Goal: Check status: Check status

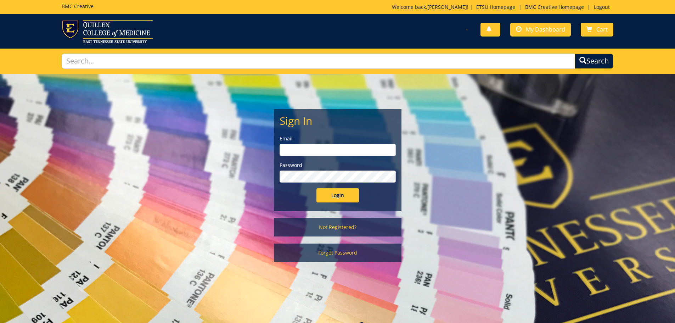
type input "[PERSON_NAME][EMAIL_ADDRESS][DOMAIN_NAME]"
click at [339, 201] on input "Login" at bounding box center [337, 195] width 43 height 14
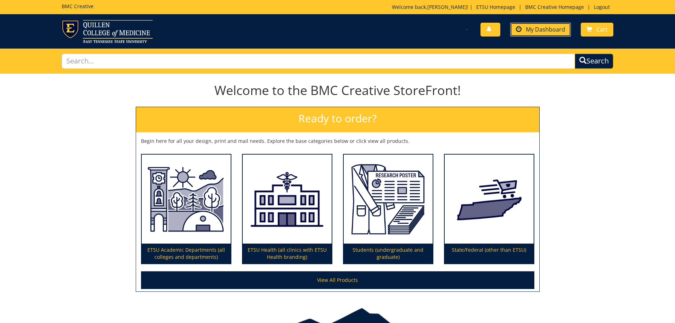
click at [547, 34] on link "My Dashboard" at bounding box center [540, 30] width 61 height 14
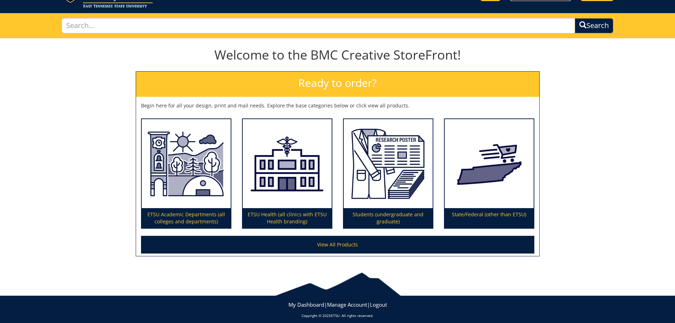
scroll to position [41, 0]
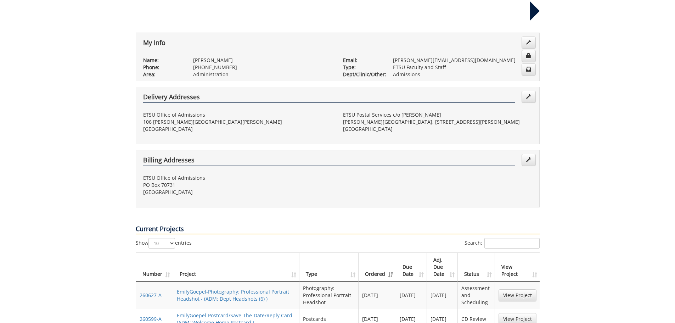
scroll to position [248, 0]
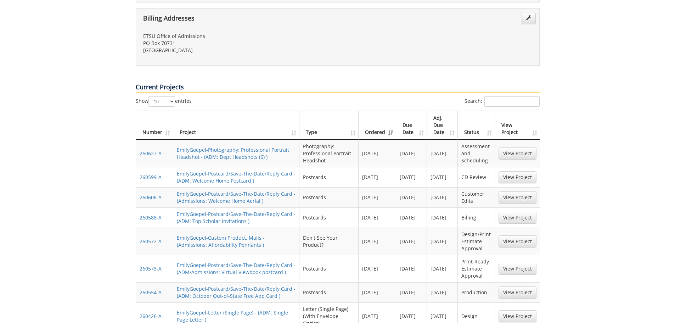
click at [508, 167] on td "View Project" at bounding box center [517, 177] width 45 height 20
click at [512, 171] on link "View Project" at bounding box center [517, 177] width 38 height 12
click at [507, 171] on link "View Project" at bounding box center [517, 177] width 38 height 12
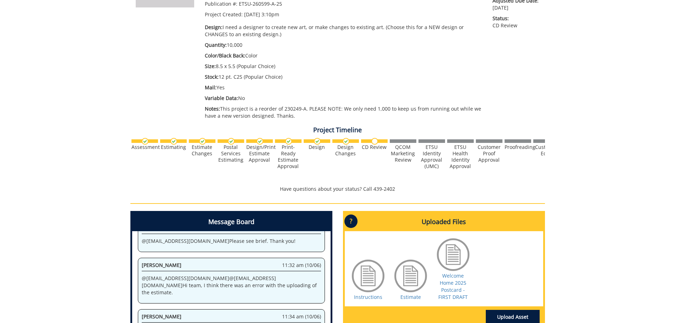
scroll to position [213, 0]
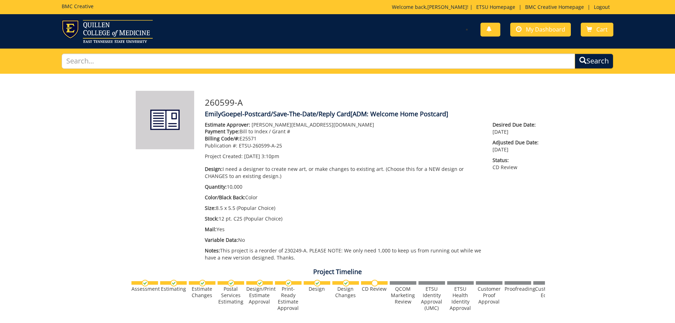
scroll to position [142, 0]
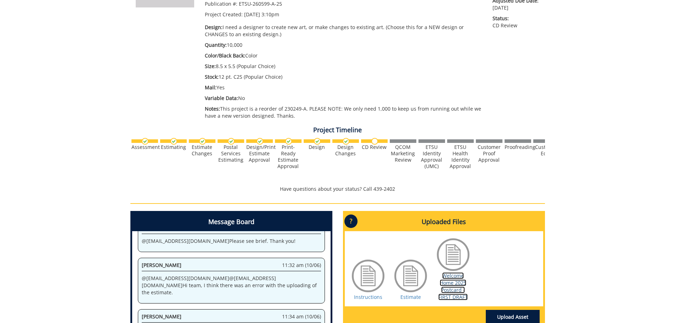
click at [455, 295] on link "Welcome Home 2025 Postcard - FIRST DRAFT" at bounding box center [452, 286] width 29 height 28
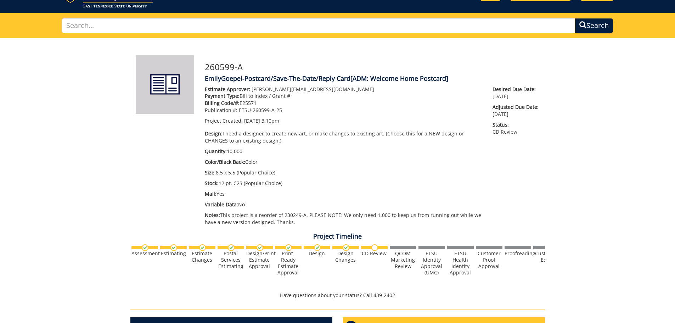
scroll to position [0, 0]
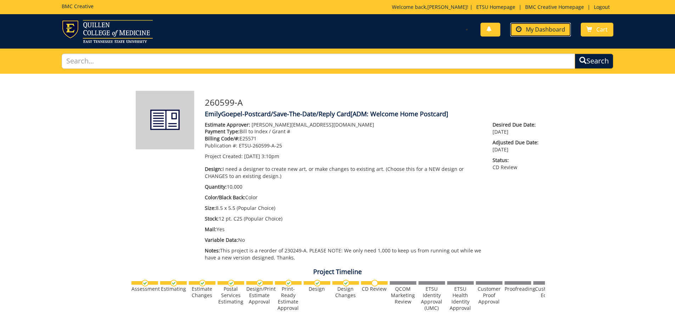
click at [540, 34] on link "My Dashboard" at bounding box center [540, 30] width 61 height 14
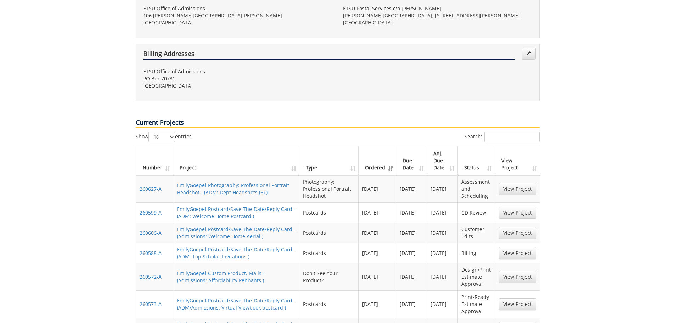
scroll to position [283, 0]
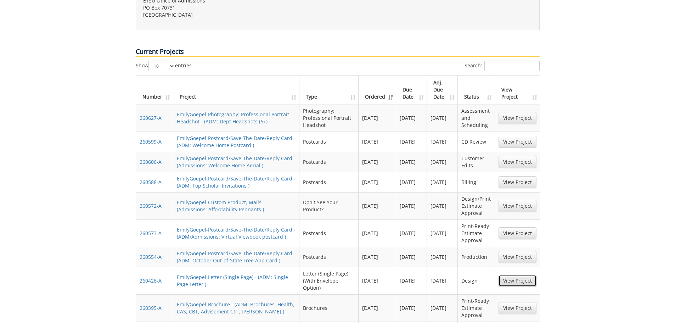
click at [519, 275] on link "View Project" at bounding box center [517, 281] width 38 height 12
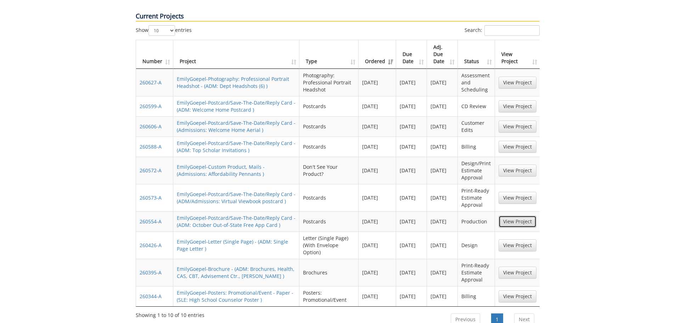
click at [517, 215] on link "View Project" at bounding box center [517, 221] width 38 height 12
click at [523, 266] on link "View Project" at bounding box center [517, 272] width 38 height 12
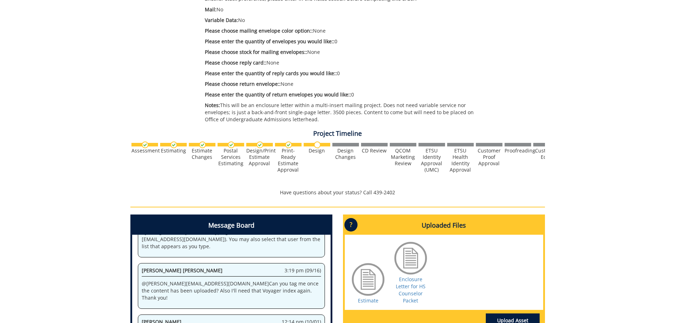
scroll to position [319, 0]
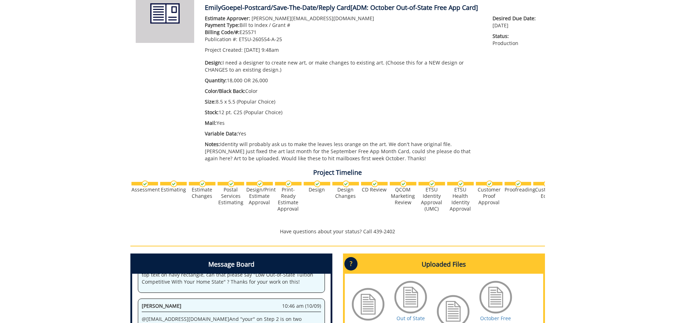
scroll to position [248, 0]
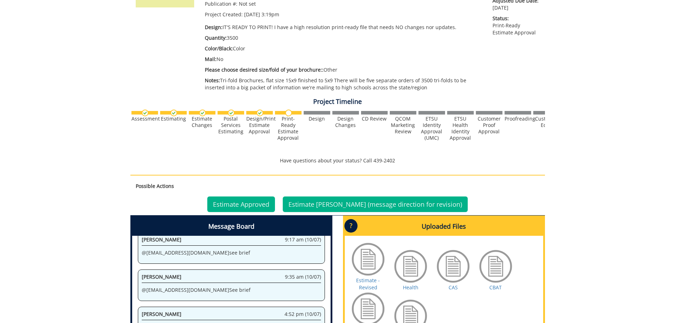
scroll to position [248, 0]
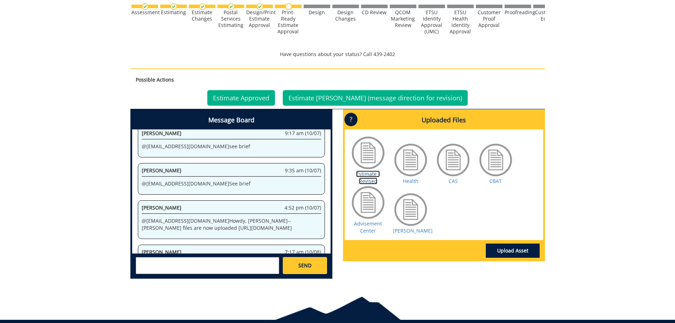
click at [362, 178] on link "Estimate - Revised" at bounding box center [368, 177] width 24 height 14
click at [239, 91] on link "Estimate Approved" at bounding box center [241, 98] width 68 height 16
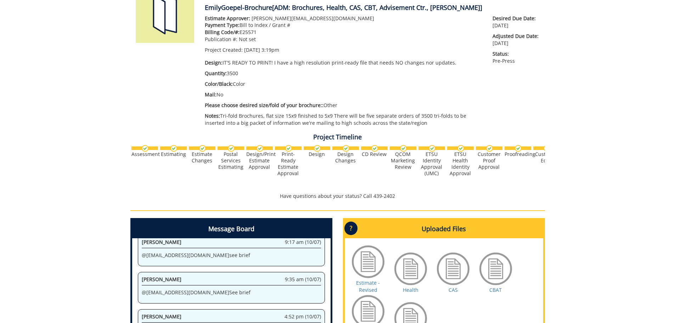
scroll to position [177, 0]
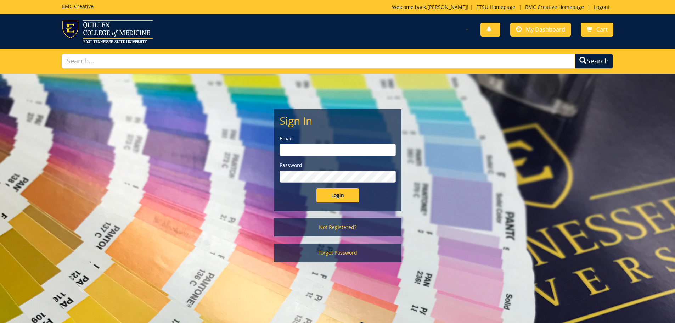
type input "[PERSON_NAME][EMAIL_ADDRESS][DOMAIN_NAME]"
click at [342, 202] on input "Login" at bounding box center [337, 195] width 43 height 14
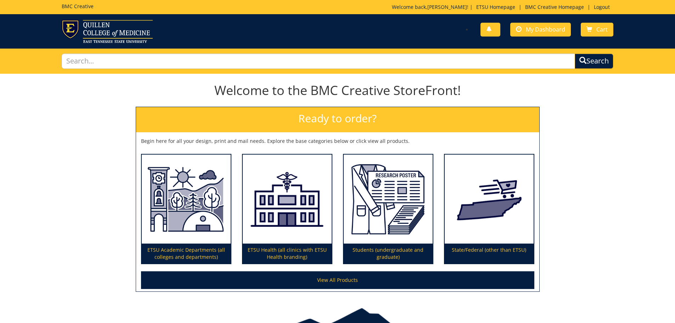
click at [541, 21] on div "You have no new notifications My Dashboard Cart" at bounding box center [477, 30] width 281 height 20
click at [540, 27] on span "My Dashboard" at bounding box center [545, 30] width 39 height 8
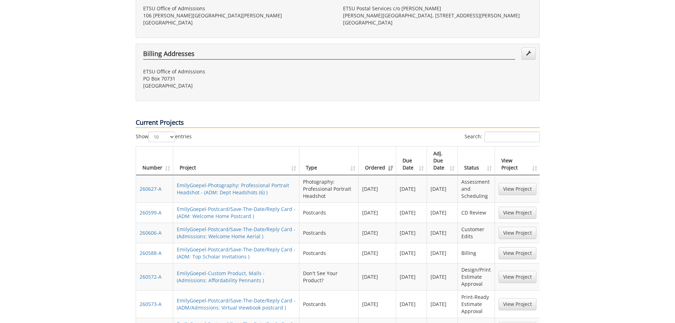
scroll to position [354, 0]
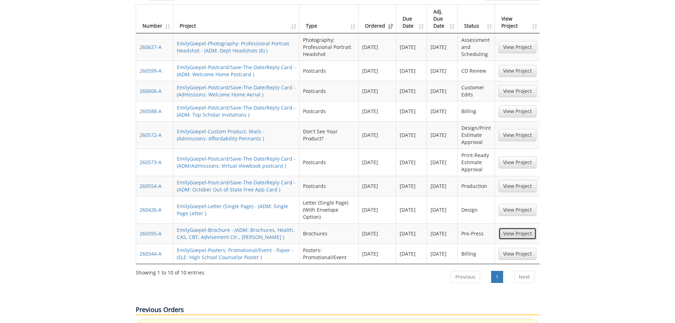
click at [519, 227] on link "View Project" at bounding box center [517, 233] width 38 height 12
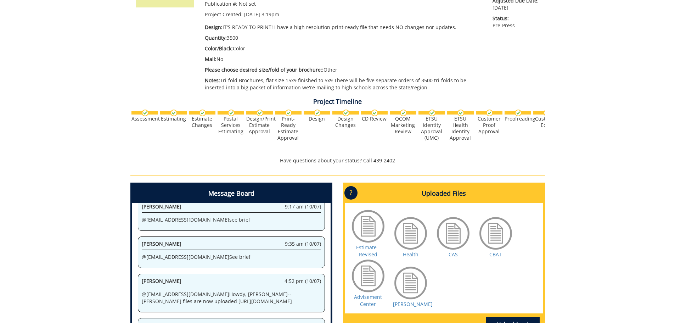
scroll to position [245, 0]
